Goal: Navigation & Orientation: Find specific page/section

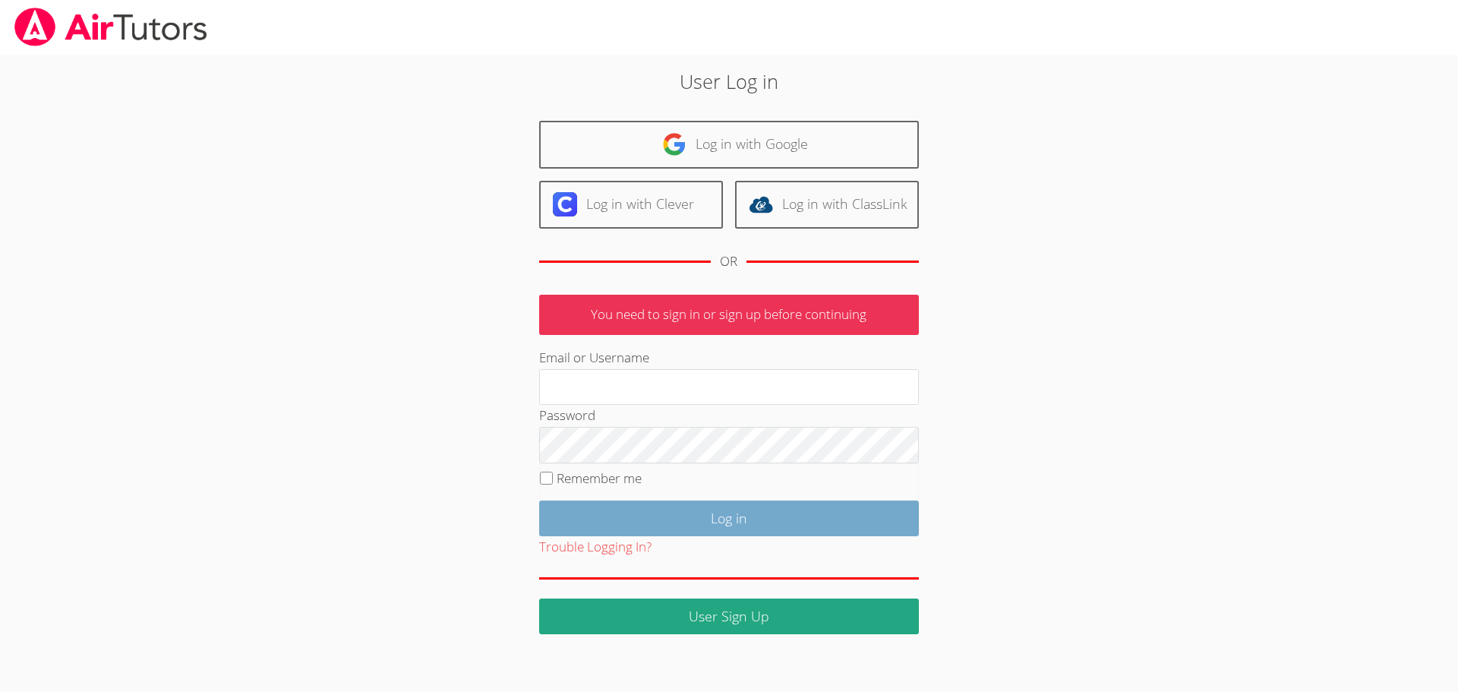
type input "[EMAIL_ADDRESS][DOMAIN_NAME]"
click at [747, 514] on input "Log in" at bounding box center [729, 518] width 380 height 36
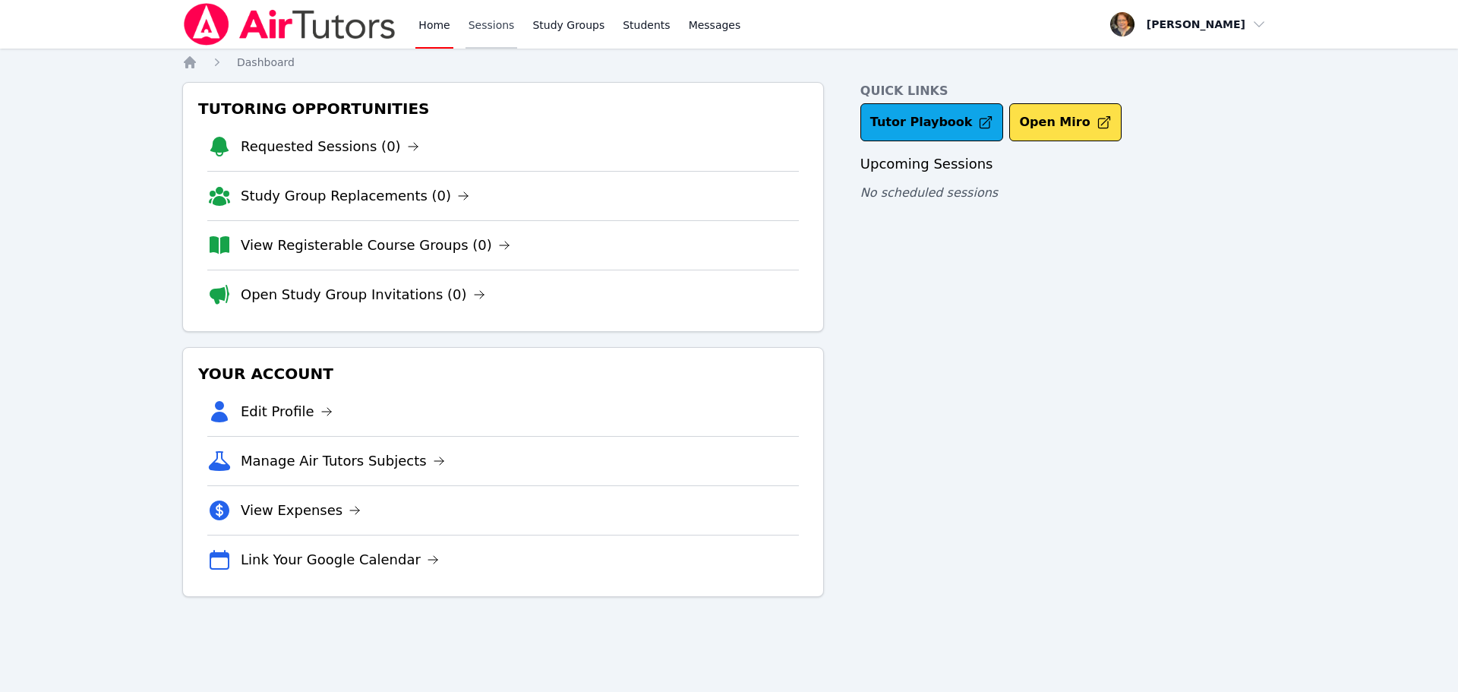
click at [498, 25] on link "Sessions" at bounding box center [491, 24] width 52 height 49
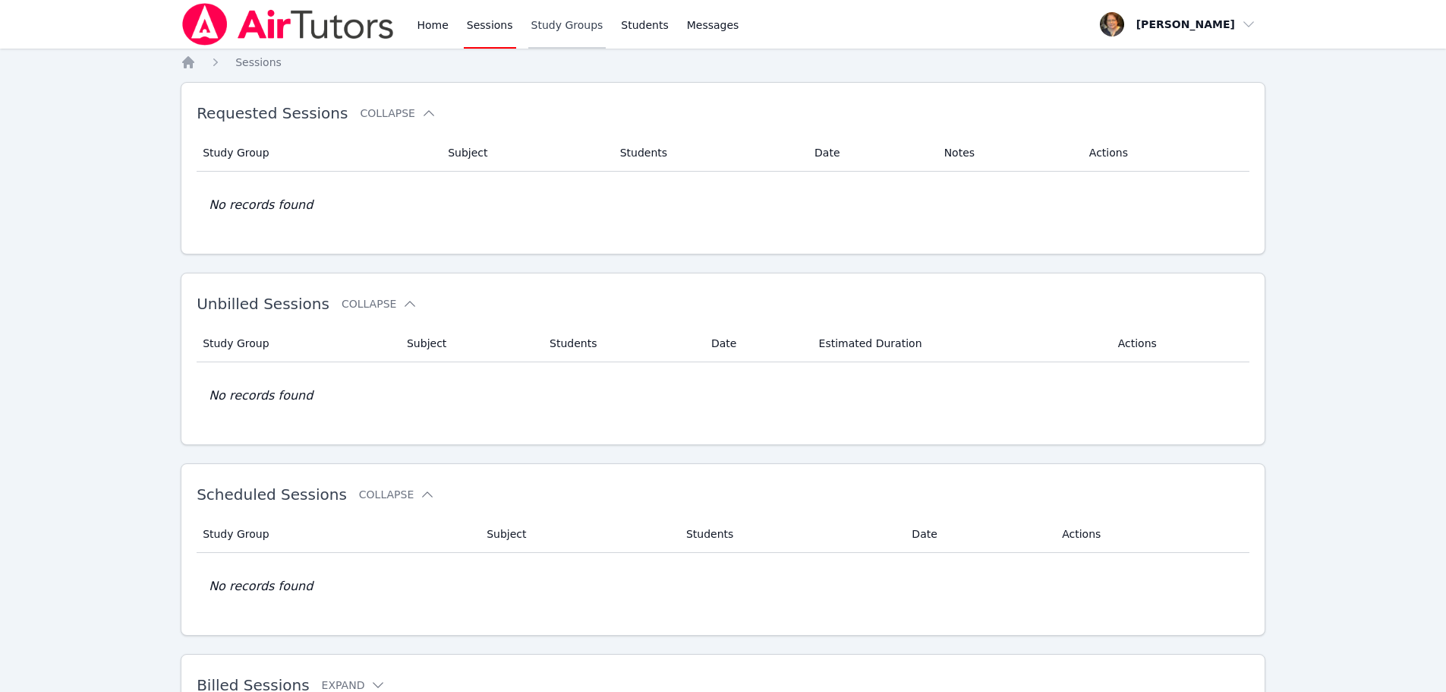
click at [534, 20] on link "Study Groups" at bounding box center [567, 24] width 78 height 49
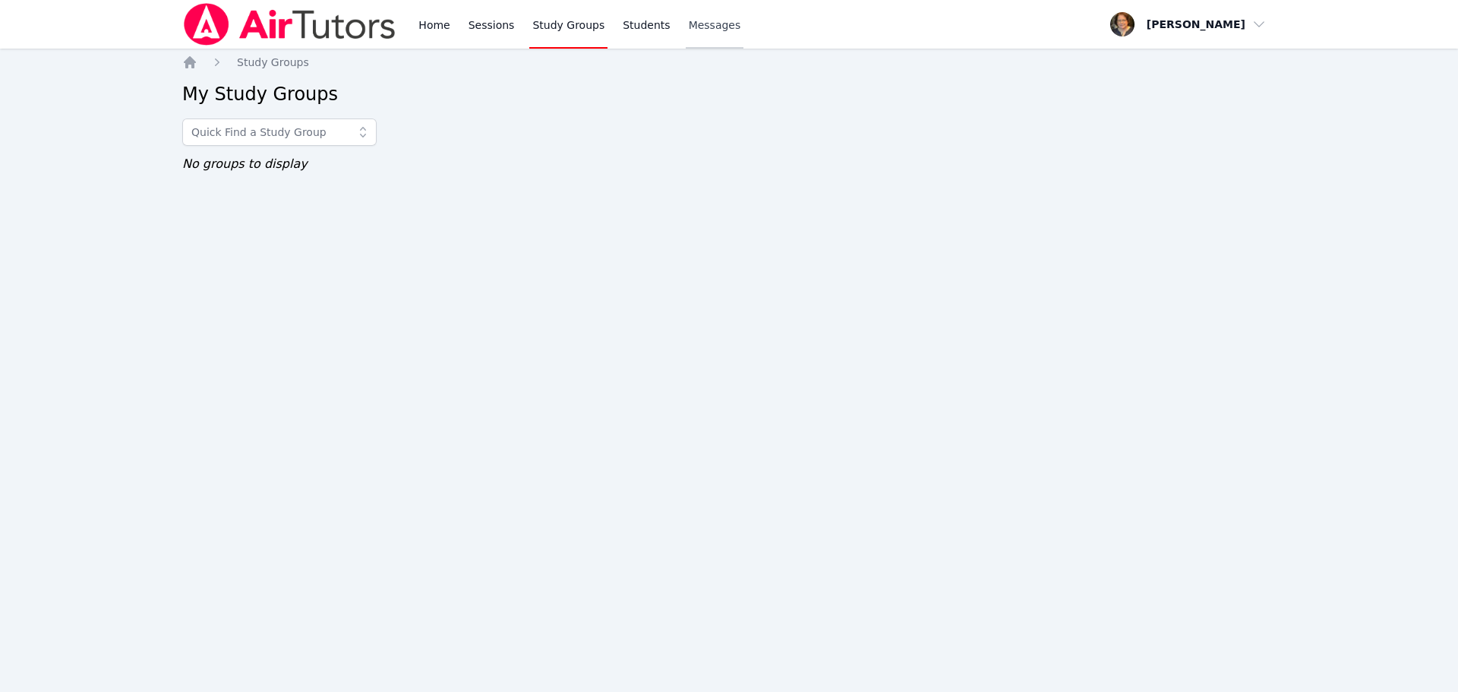
click at [708, 24] on span "Messages" at bounding box center [715, 24] width 52 height 15
